Goal: Find specific page/section: Find specific page/section

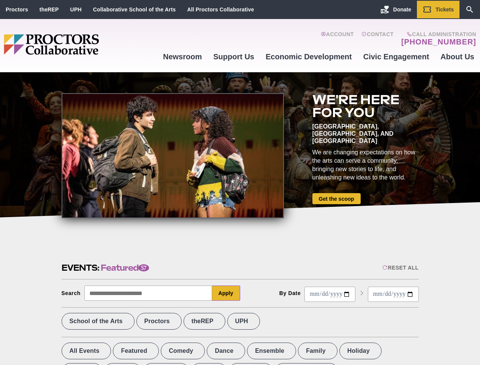
click at [240, 182] on div at bounding box center [173, 155] width 222 height 125
click at [400, 267] on div "Reset All" at bounding box center [400, 267] width 36 height 6
click at [226, 293] on button "Apply" at bounding box center [226, 292] width 28 height 15
